Goal: Transaction & Acquisition: Purchase product/service

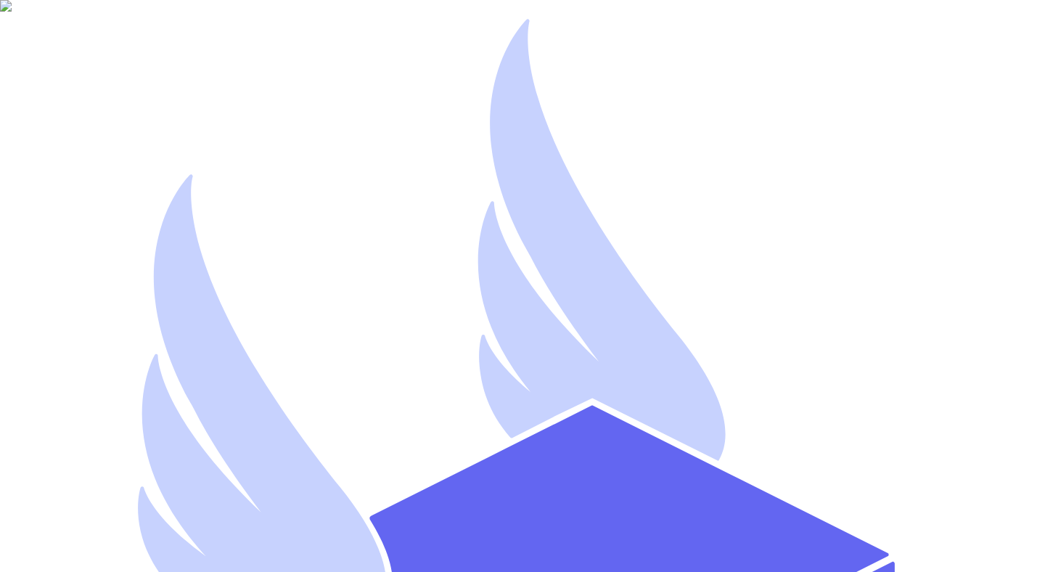
type input "[EMAIL_ADDRESS][DOMAIN_NAME]"
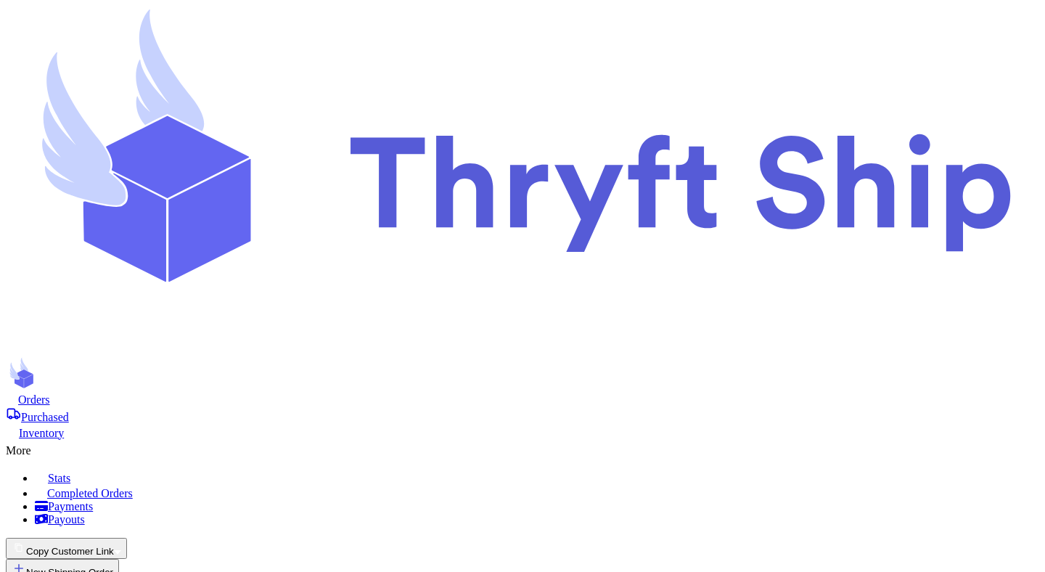
scroll to position [383, 0]
type input "1"
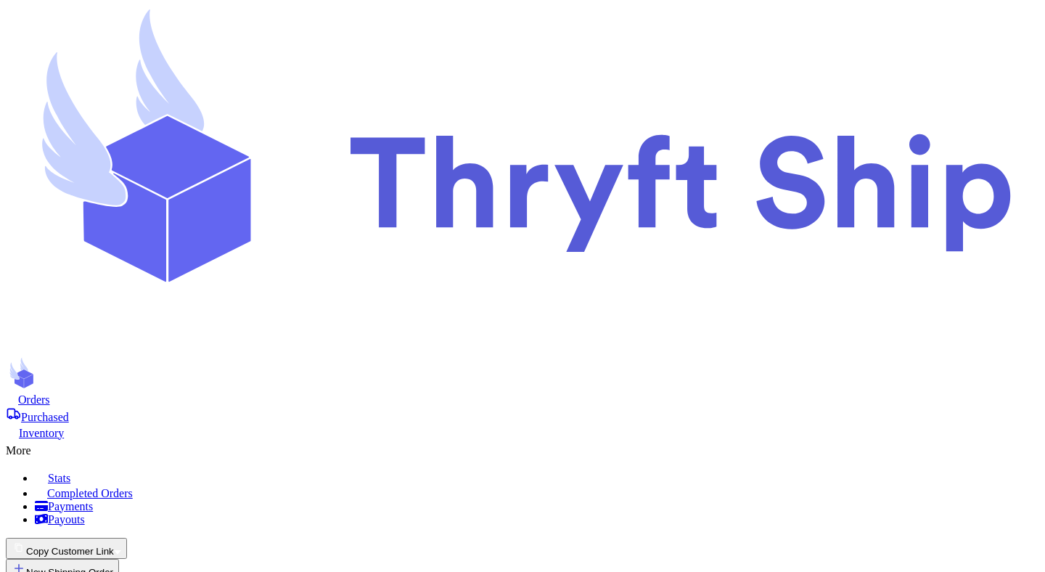
type input "2"
type input "3"
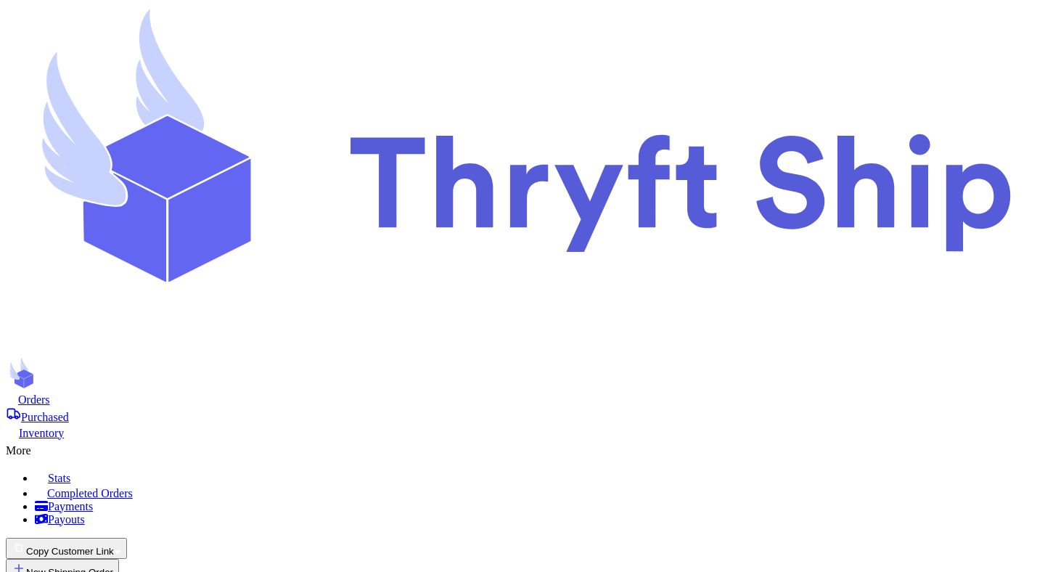
type input "1"
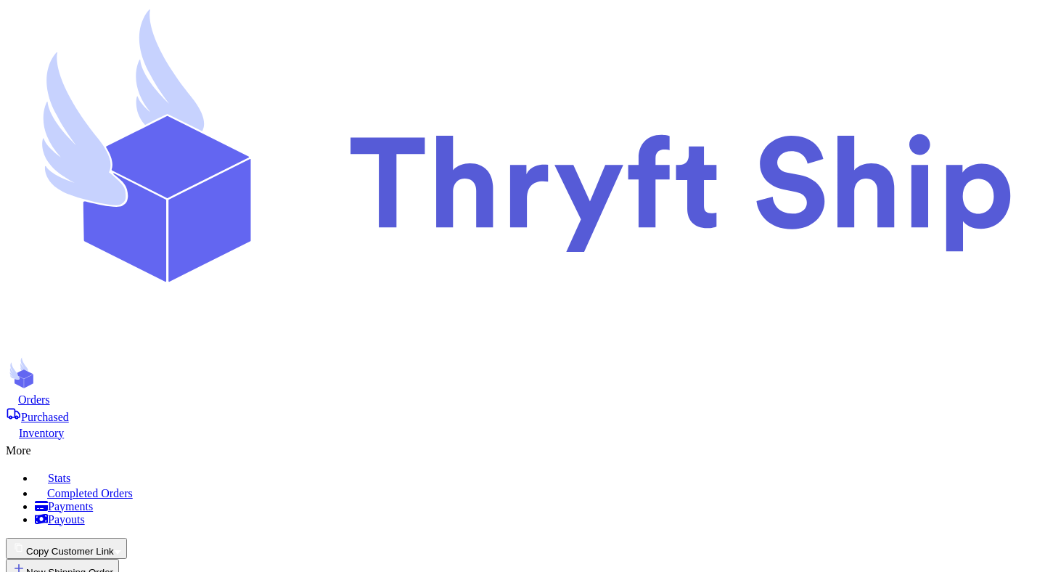
checkbox input "true"
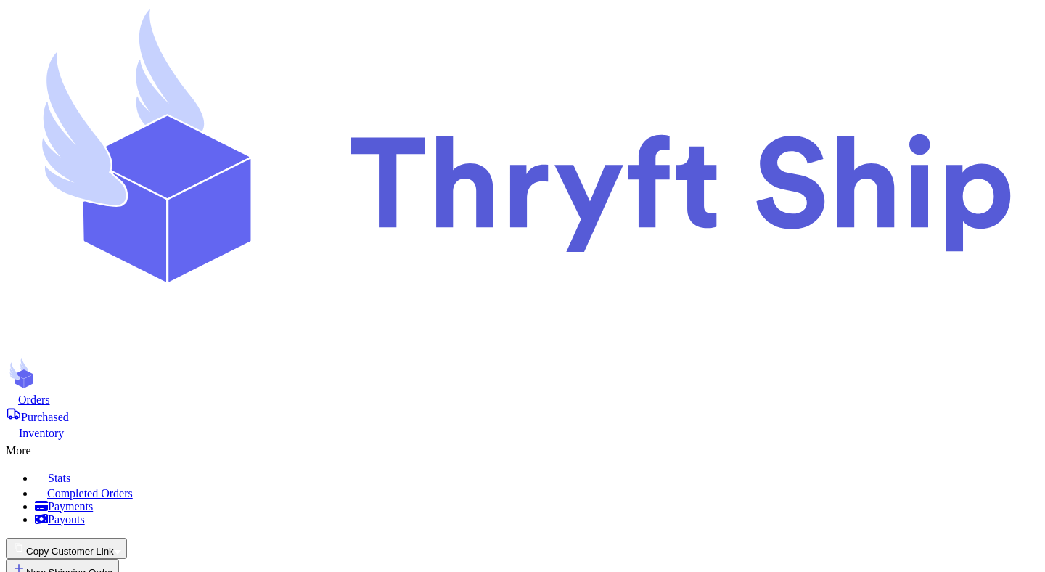
checkbox input "false"
checkbox input "true"
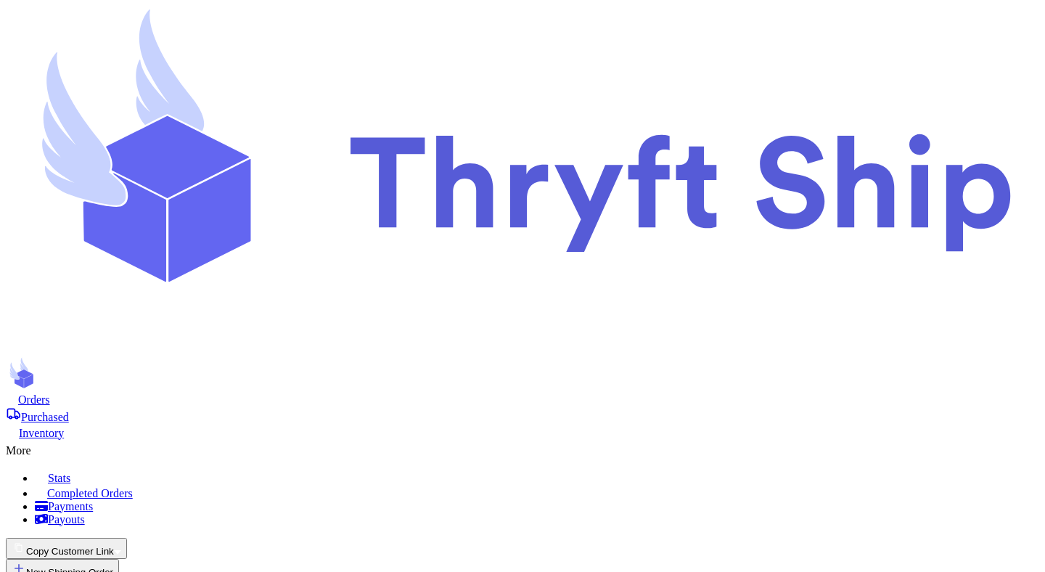
click at [69, 411] on span "Purchased" at bounding box center [45, 417] width 48 height 12
click at [50, 393] on span "Orders" at bounding box center [34, 399] width 32 height 12
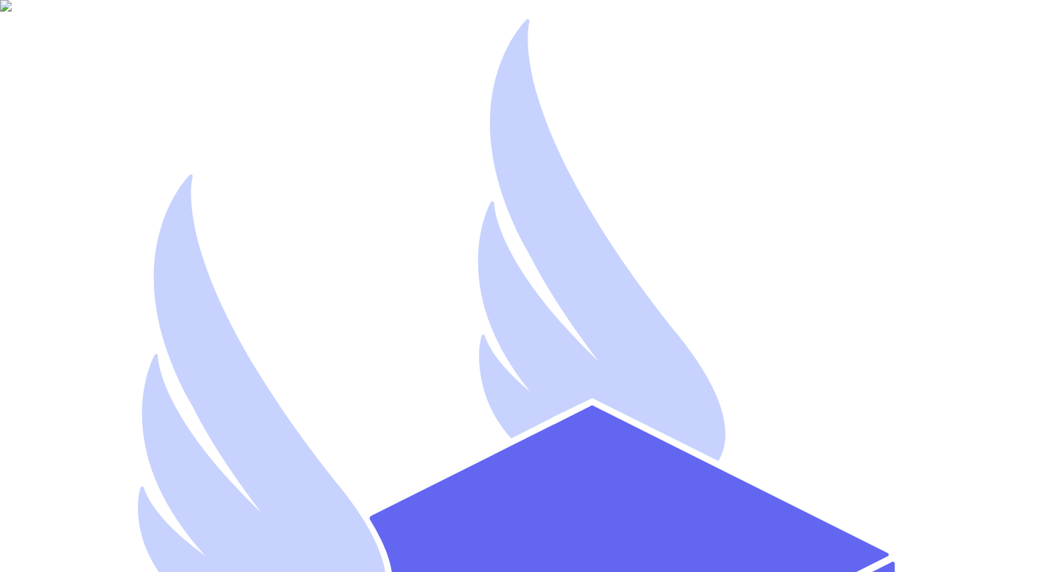
type input "mutahhar.ahmad+9@thryftship.com"
